Goal: Information Seeking & Learning: Learn about a topic

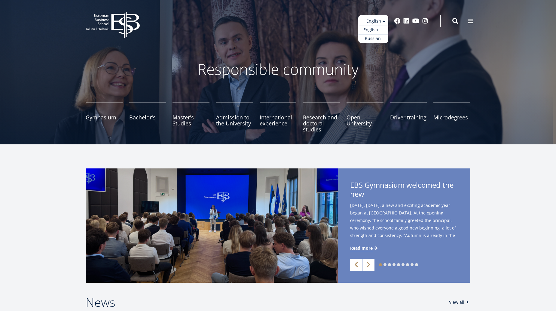
click at [375, 29] on link "English" at bounding box center [373, 30] width 30 height 9
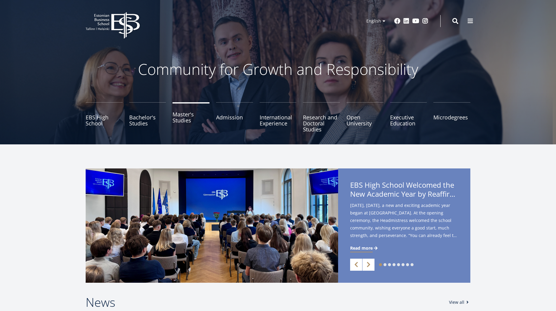
click at [192, 117] on link "Master's Studies" at bounding box center [190, 117] width 37 height 30
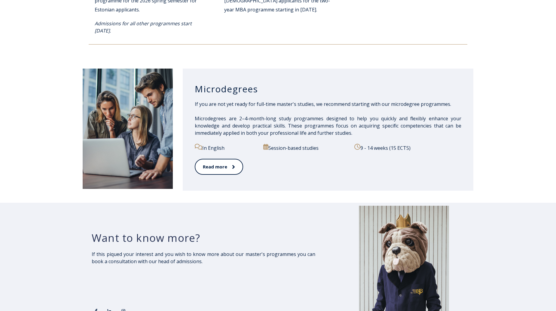
scroll to position [907, 0]
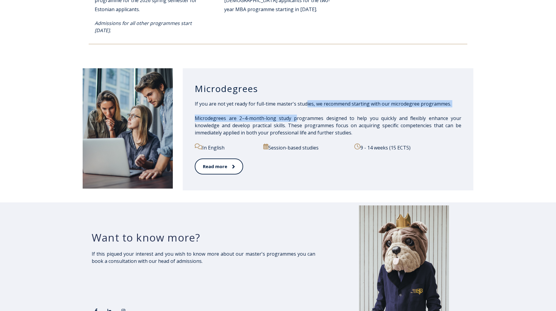
drag, startPoint x: 305, startPoint y: 103, endPoint x: 296, endPoint y: 121, distance: 20.0
click at [296, 121] on span "If you are not yet ready for full-time master's studies, we recommend starting …" at bounding box center [328, 118] width 267 height 36
click at [296, 121] on span "Microdegrees are 2–4-month-long study programmes designed to help you quickly a…" at bounding box center [328, 125] width 267 height 21
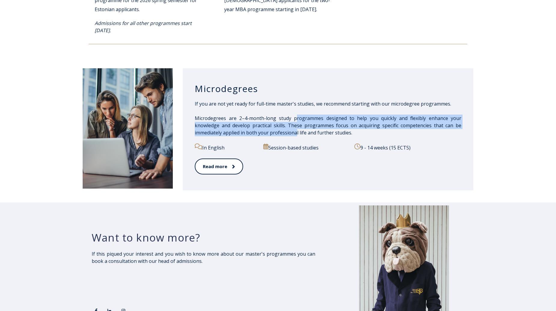
drag, startPoint x: 296, startPoint y: 121, endPoint x: 296, endPoint y: 130, distance: 9.0
click at [296, 130] on span "Microdegrees are 2–4-month-long study programmes designed to help you quickly a…" at bounding box center [328, 125] width 267 height 21
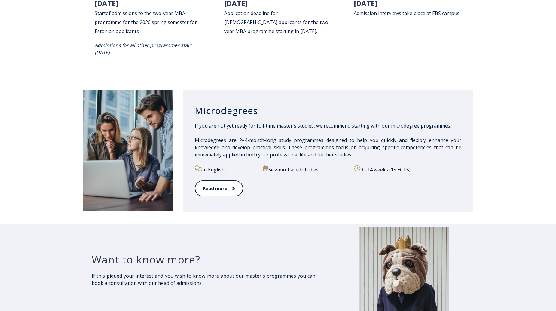
scroll to position [885, 0]
